Goal: Information Seeking & Learning: Learn about a topic

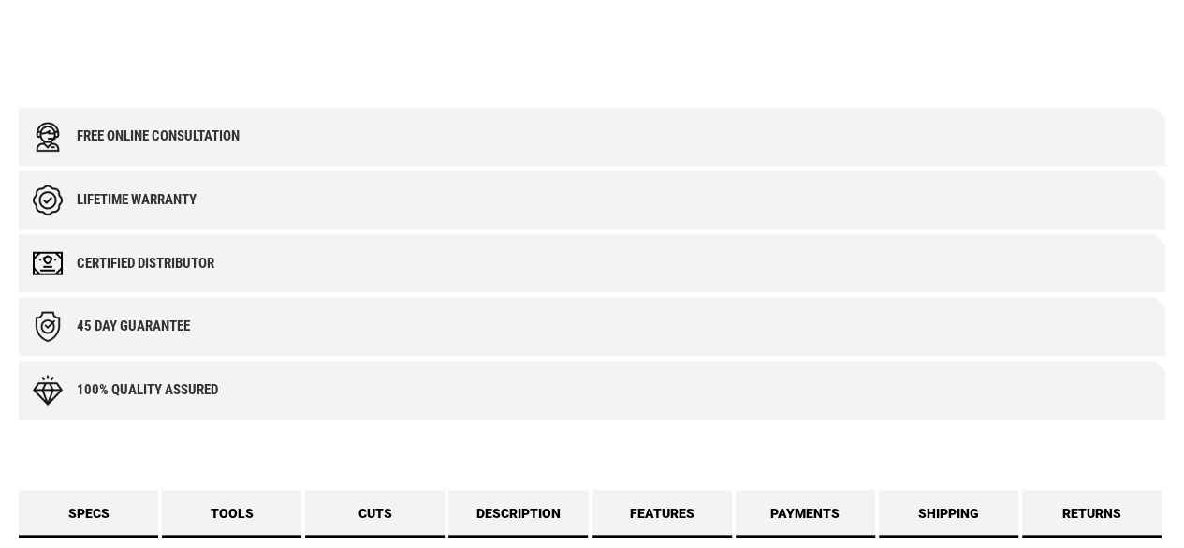
scroll to position [655, 0]
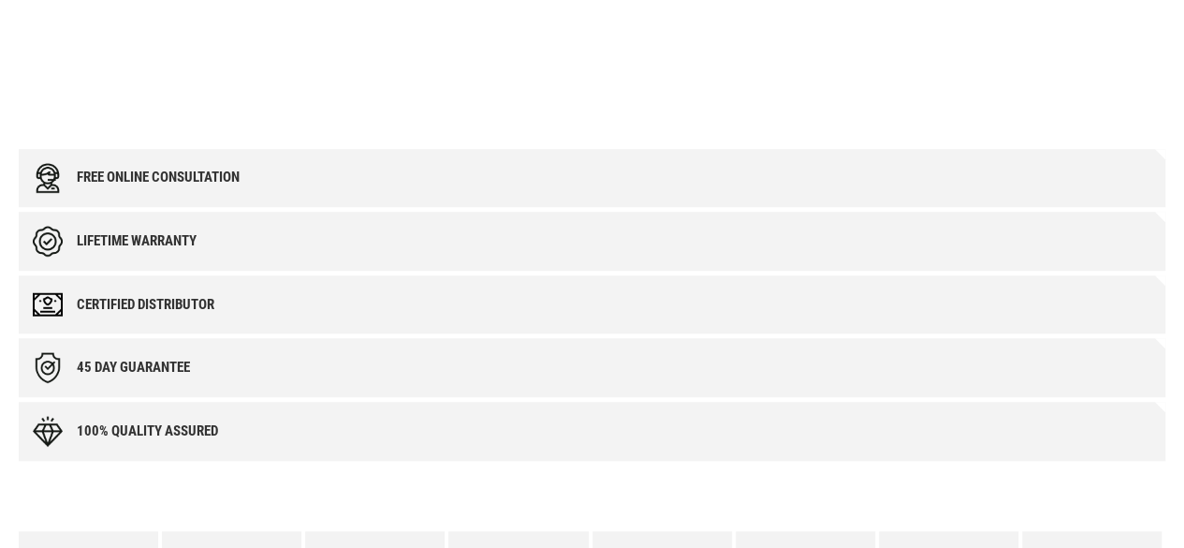
click at [360, 196] on div "Free online consultation" at bounding box center [592, 178] width 1147 height 59
click at [202, 176] on div "Free online consultation" at bounding box center [158, 177] width 163 height 16
click at [178, 246] on div "Lifetime warranty" at bounding box center [137, 241] width 120 height 16
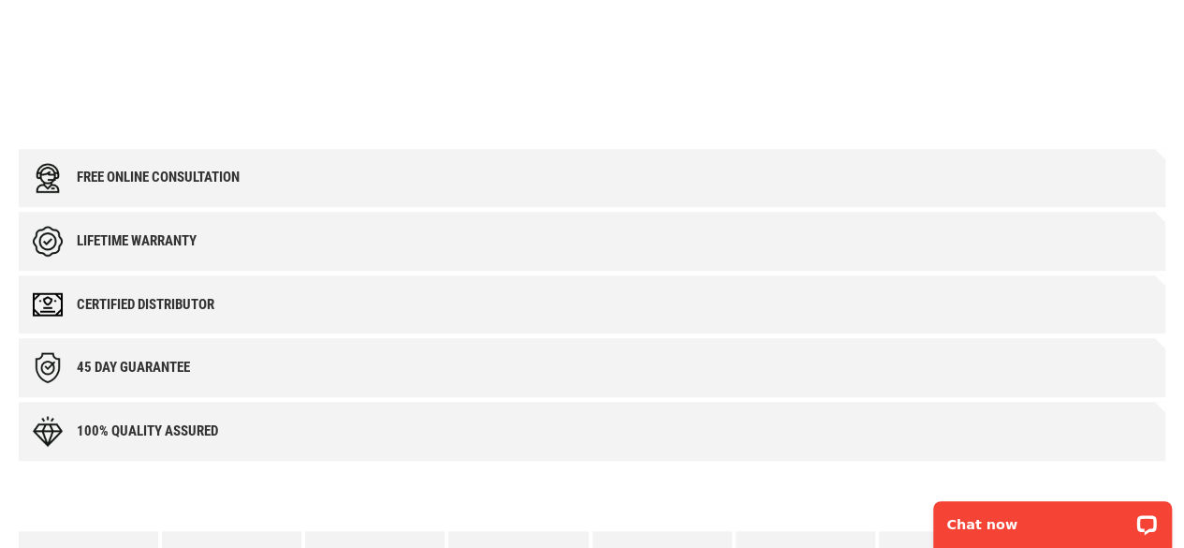
scroll to position [0, 0]
click at [168, 308] on div "Certified Distributor" at bounding box center [146, 305] width 138 height 16
click at [120, 368] on div "45 day Guarantee" at bounding box center [133, 367] width 113 height 16
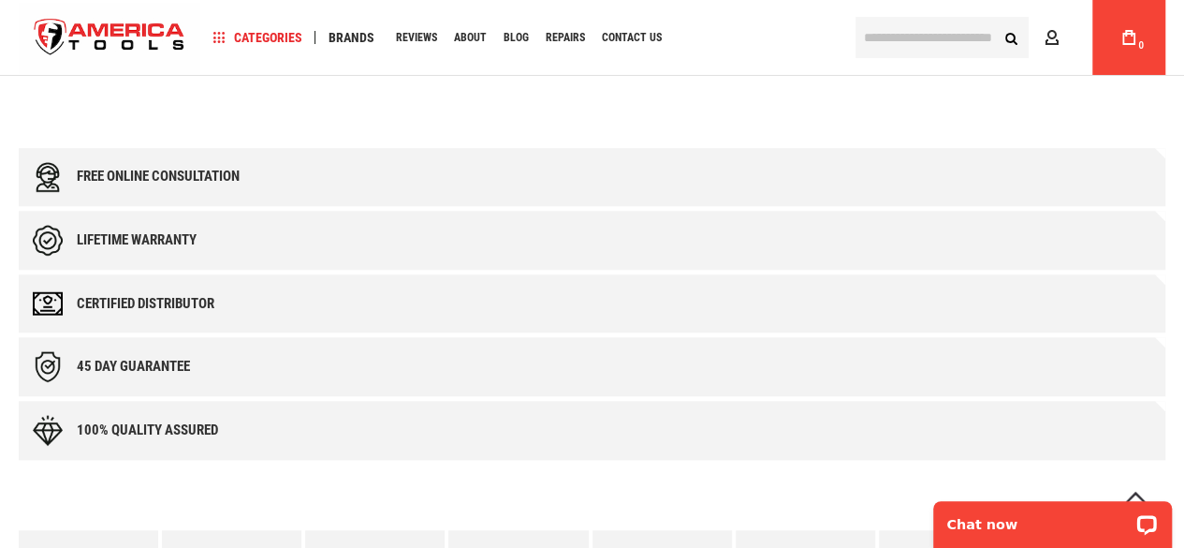
click at [85, 321] on div "Certified Distributor" at bounding box center [592, 303] width 1147 height 59
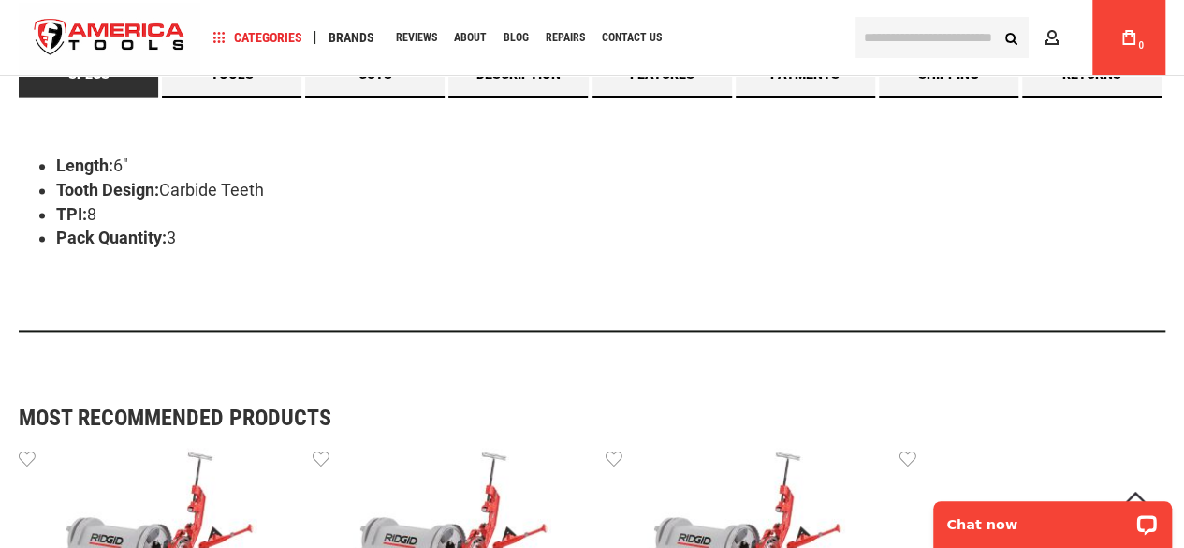
scroll to position [1046, 0]
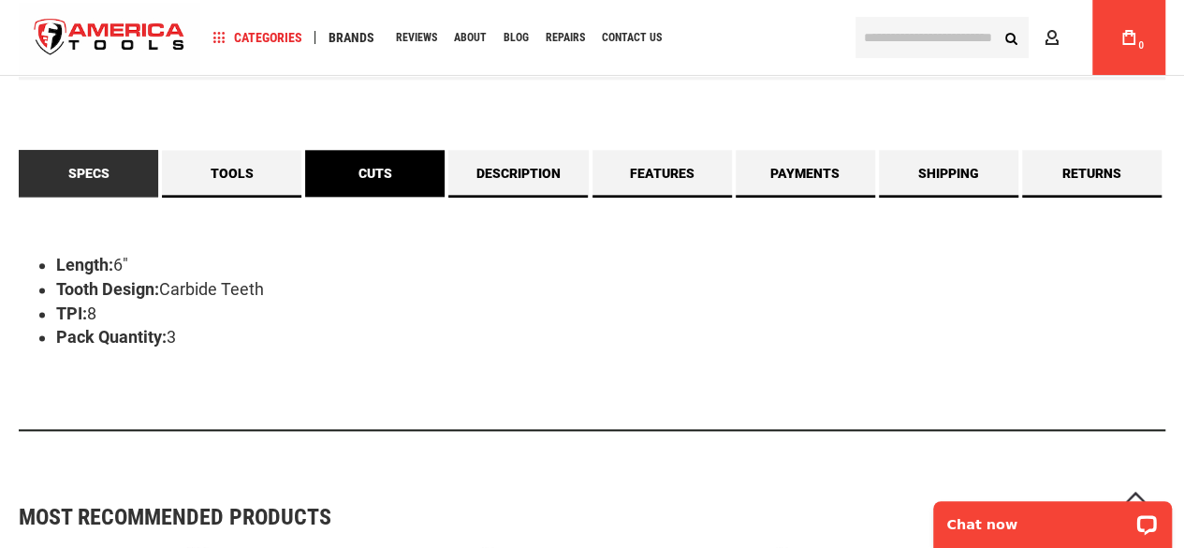
click at [355, 164] on link "Cuts" at bounding box center [374, 173] width 139 height 47
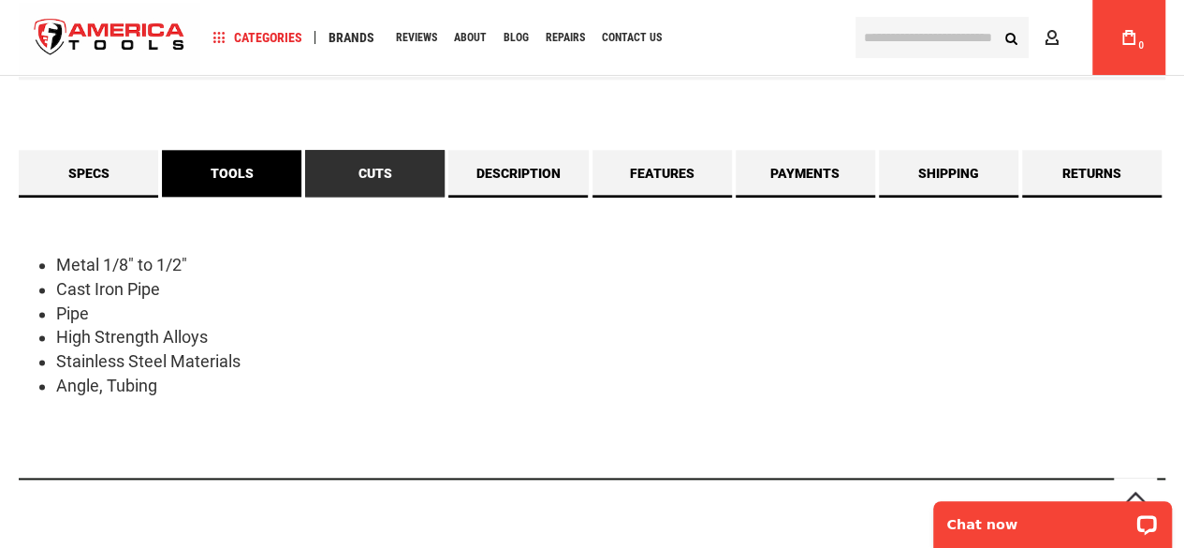
click at [256, 186] on link "Tools" at bounding box center [231, 173] width 139 height 47
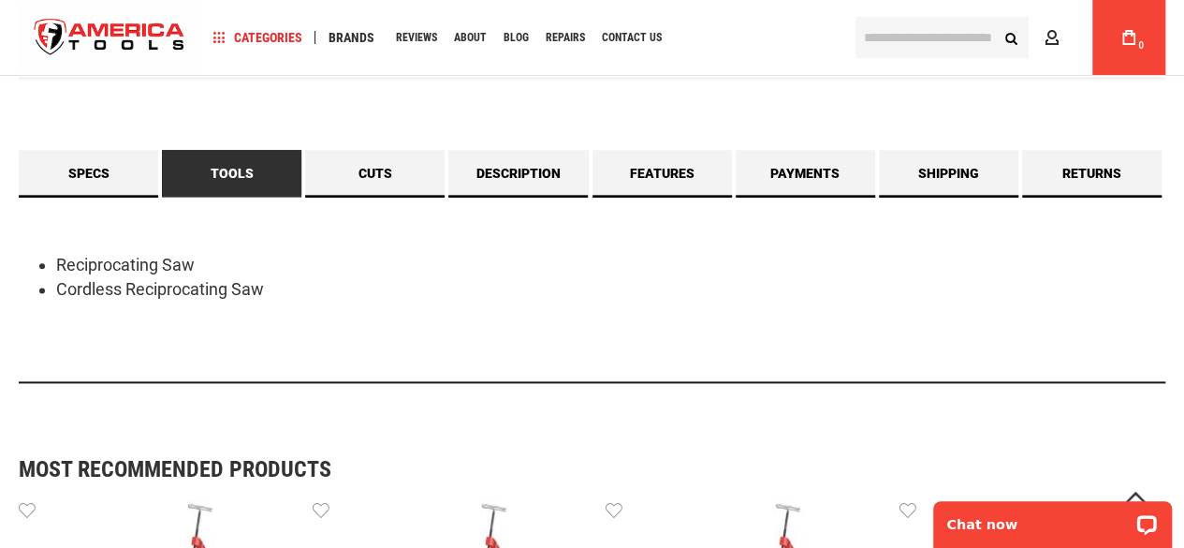
click at [164, 173] on link "Tools" at bounding box center [231, 173] width 139 height 47
click at [135, 183] on link "Specs" at bounding box center [88, 173] width 139 height 47
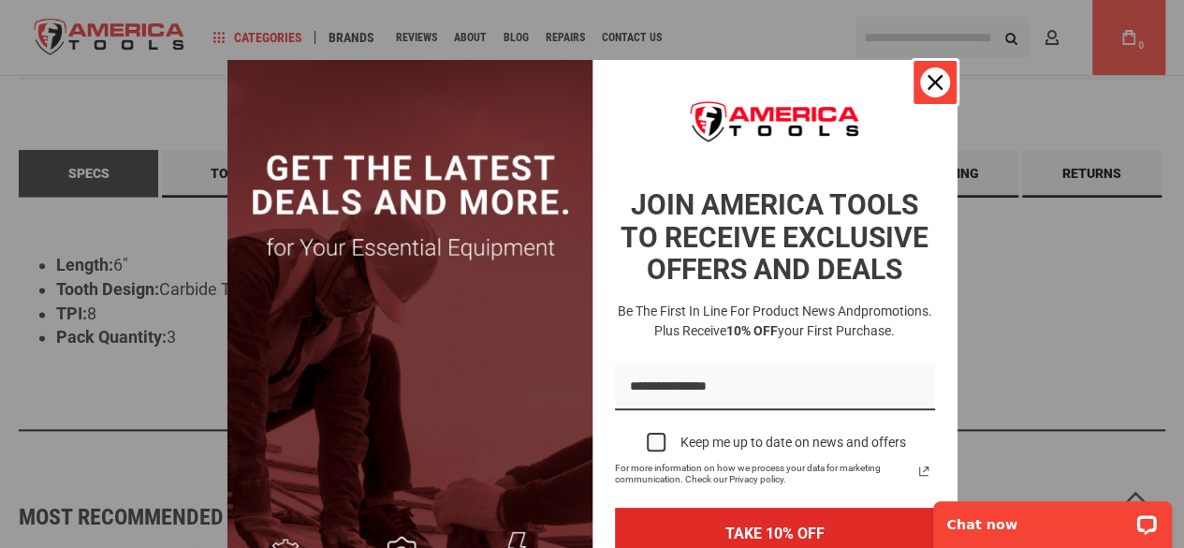
click at [930, 74] on div "Close" at bounding box center [935, 82] width 30 height 30
